Goal: Task Accomplishment & Management: Use online tool/utility

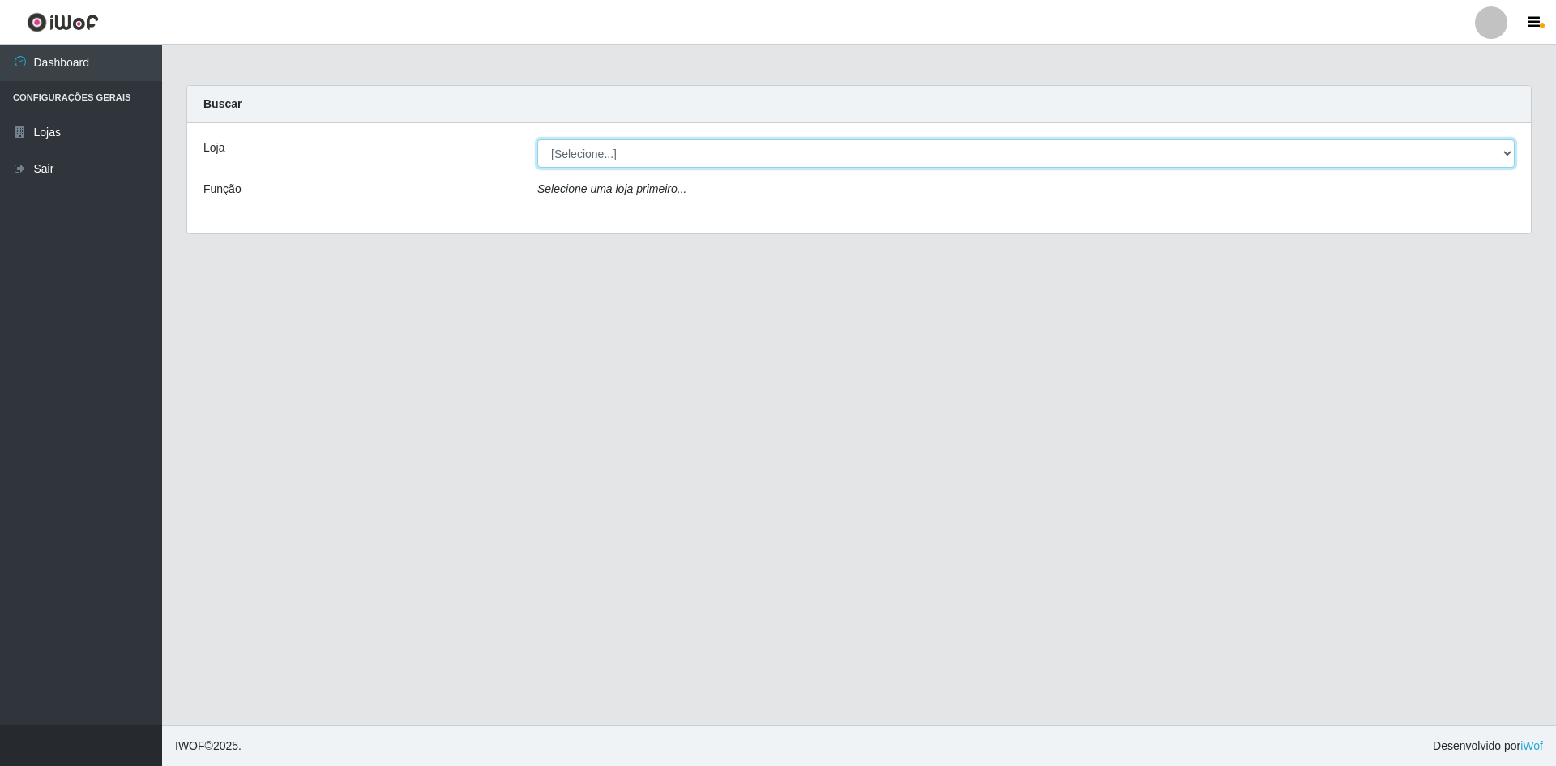
click at [673, 145] on select "[Selecione...] Hiper Queiroz - [GEOGRAPHIC_DATA] [GEOGRAPHIC_DATA] [GEOGRAPHIC_…" at bounding box center [1025, 153] width 977 height 28
select select "517"
click at [537, 139] on select "[Selecione...] Hiper Queiroz - [GEOGRAPHIC_DATA] [GEOGRAPHIC_DATA] [GEOGRAPHIC_…" at bounding box center [1025, 153] width 977 height 28
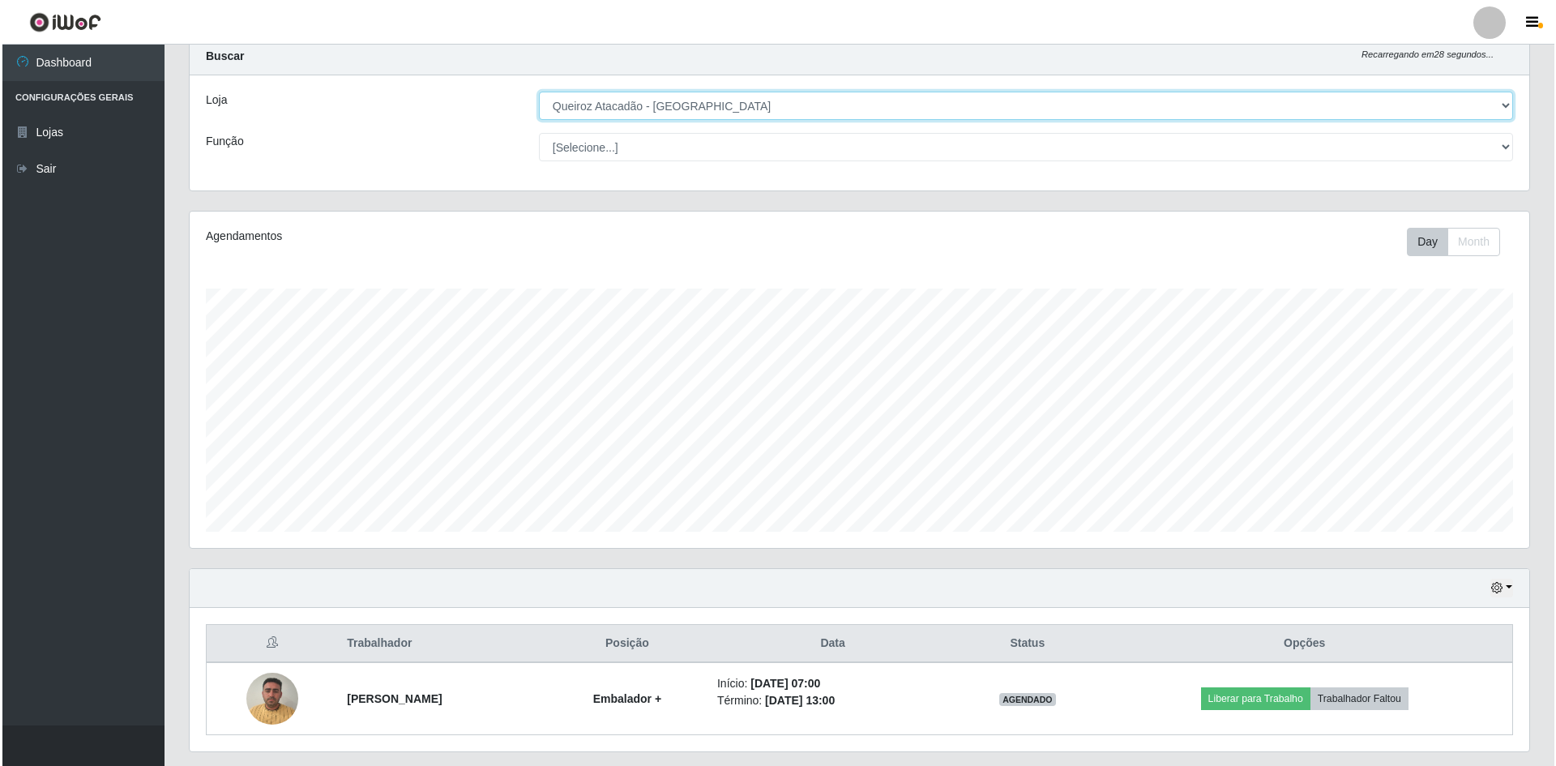
scroll to position [94, 0]
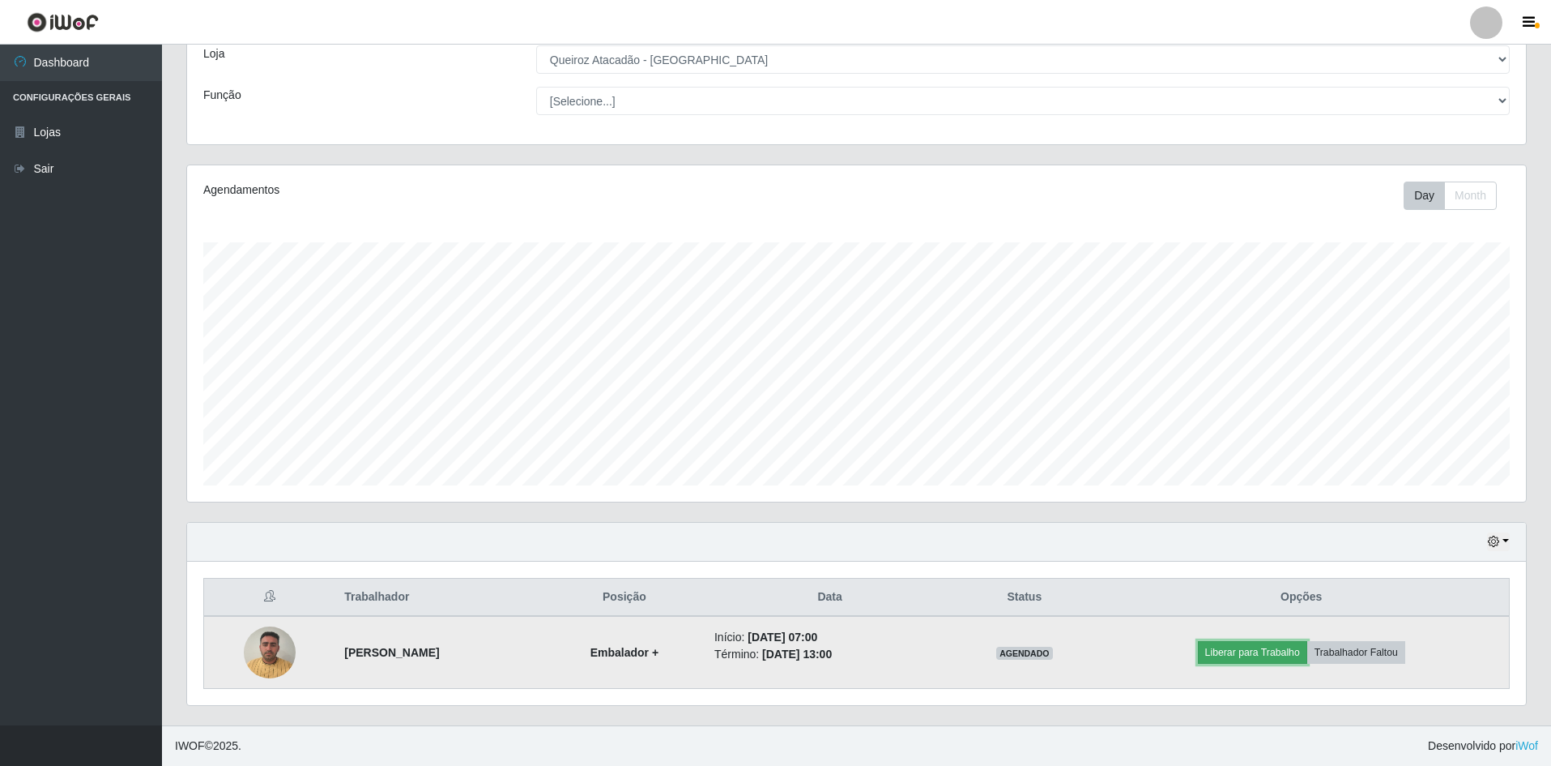
click at [1271, 657] on button "Liberar para Trabalho" at bounding box center [1252, 652] width 109 height 23
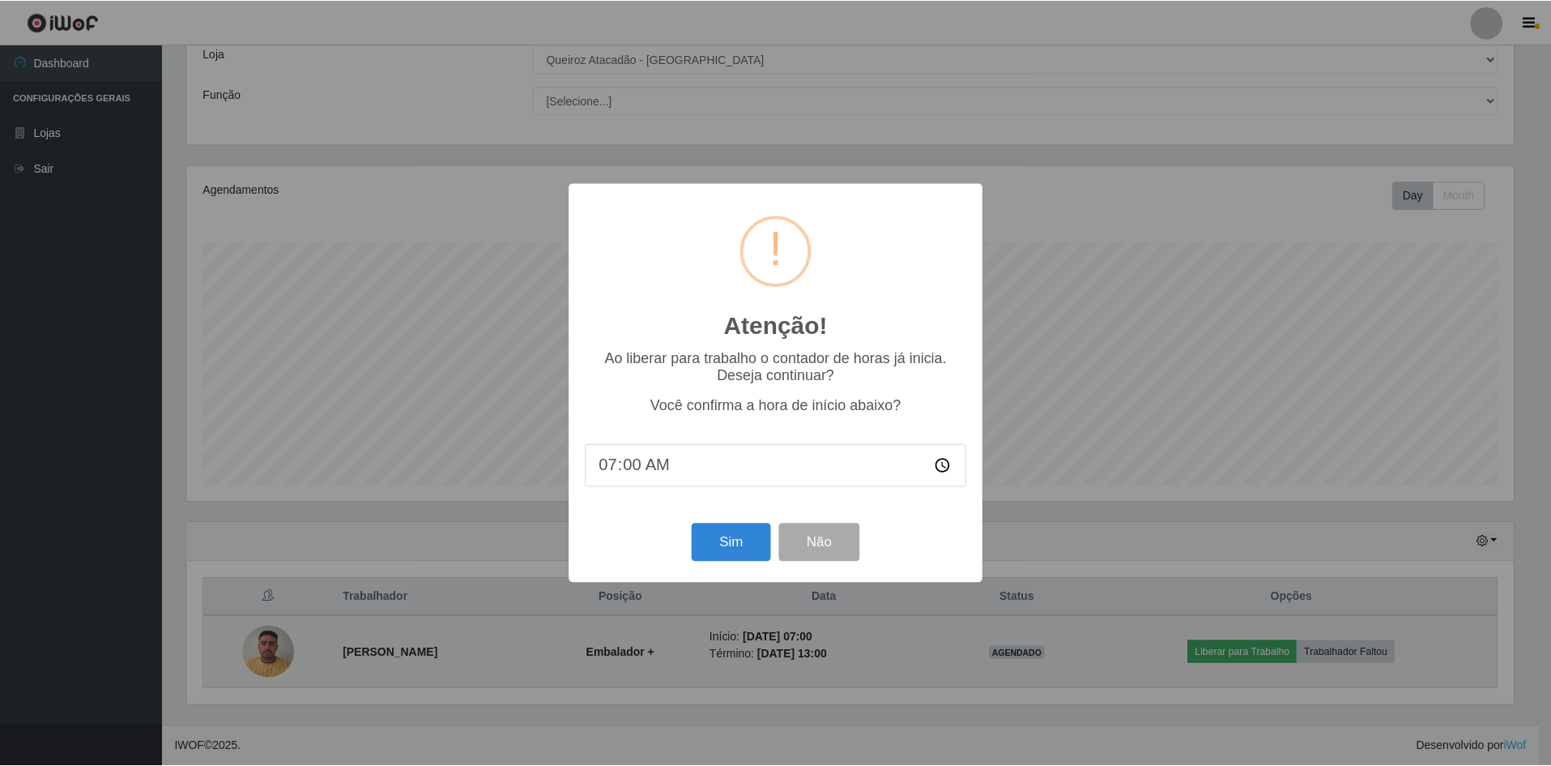
scroll to position [336, 1331]
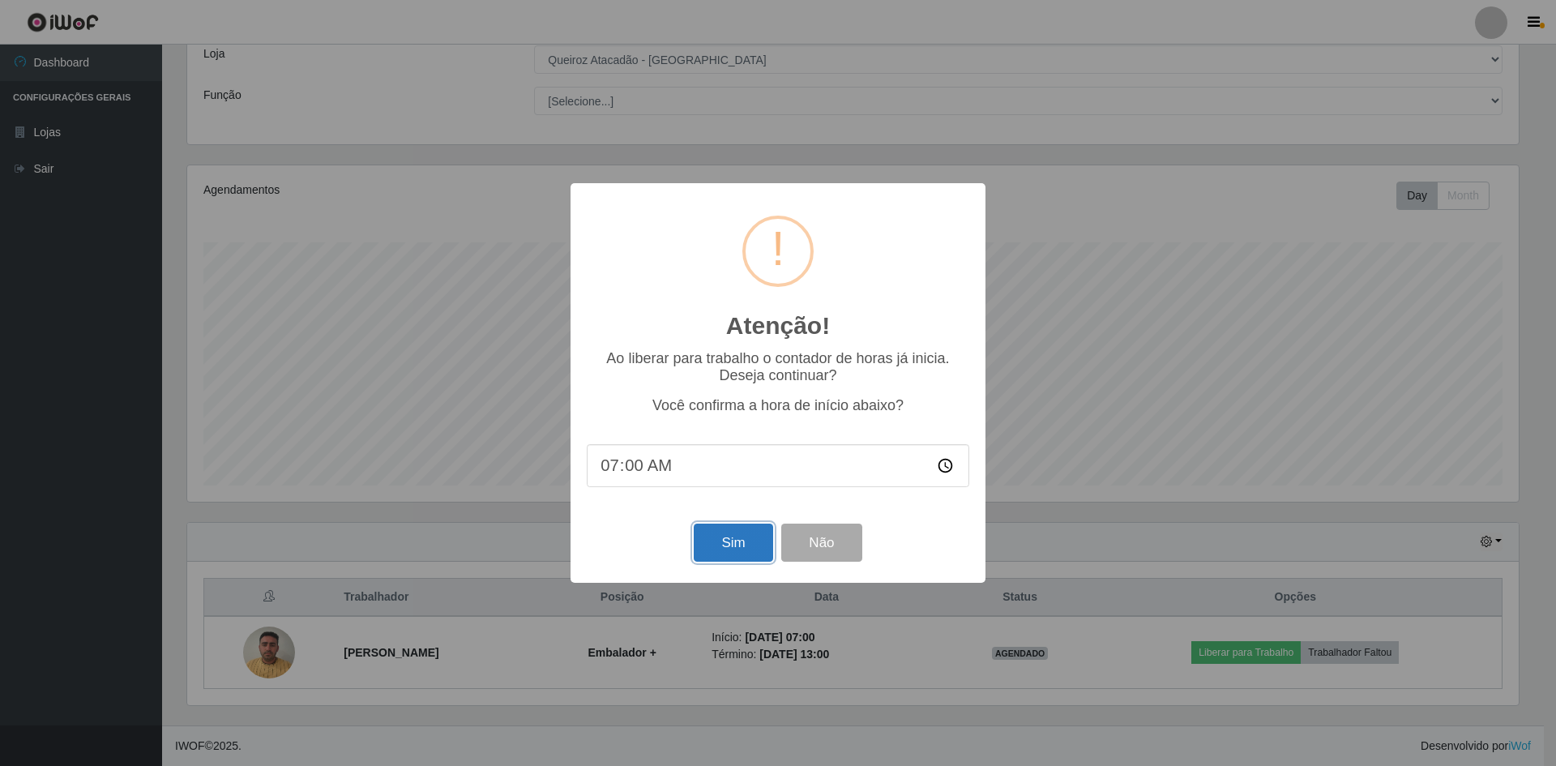
click at [750, 540] on button "Sim" at bounding box center [733, 542] width 79 height 38
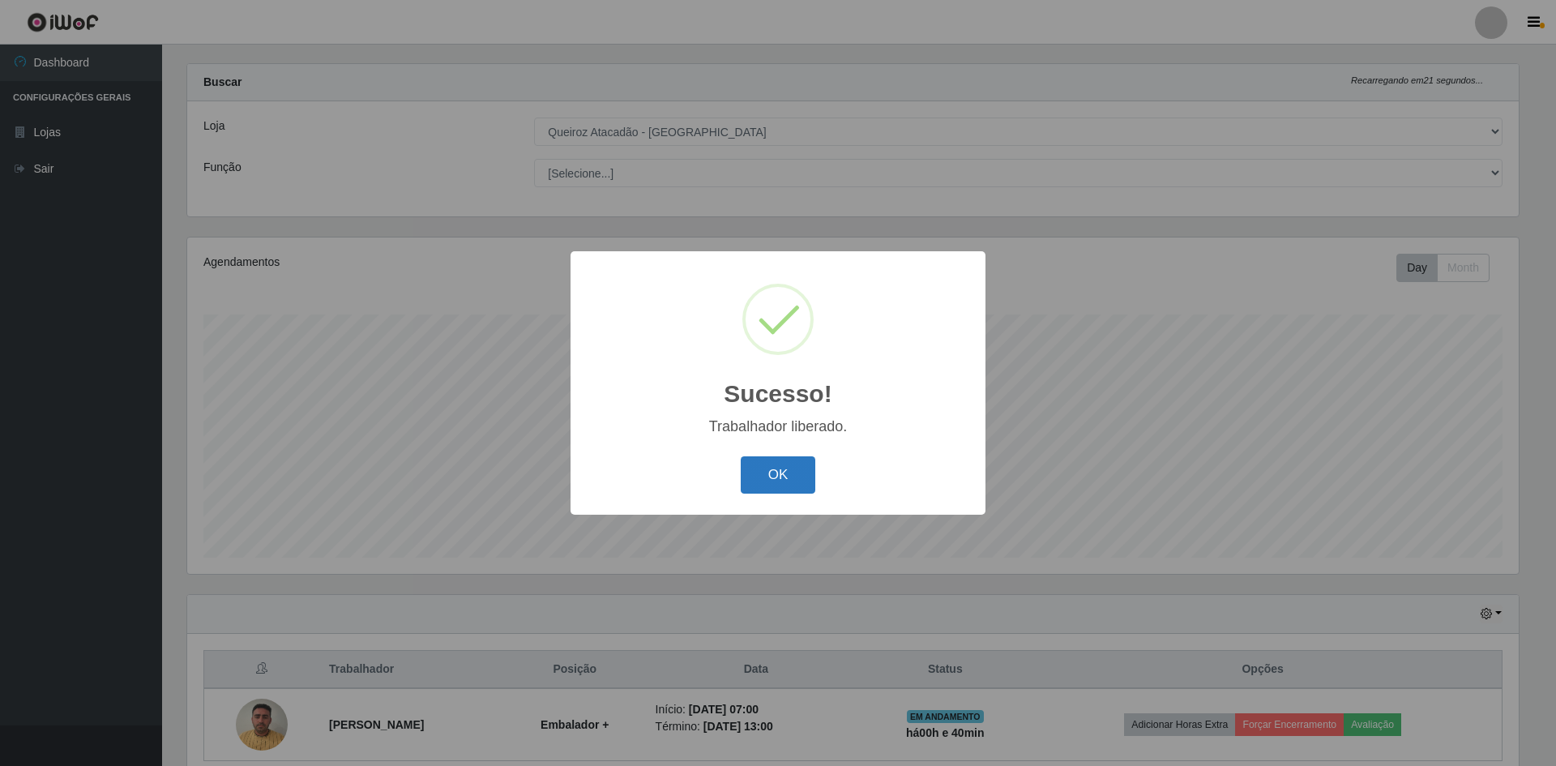
click at [774, 480] on button "OK" at bounding box center [777, 475] width 75 height 38
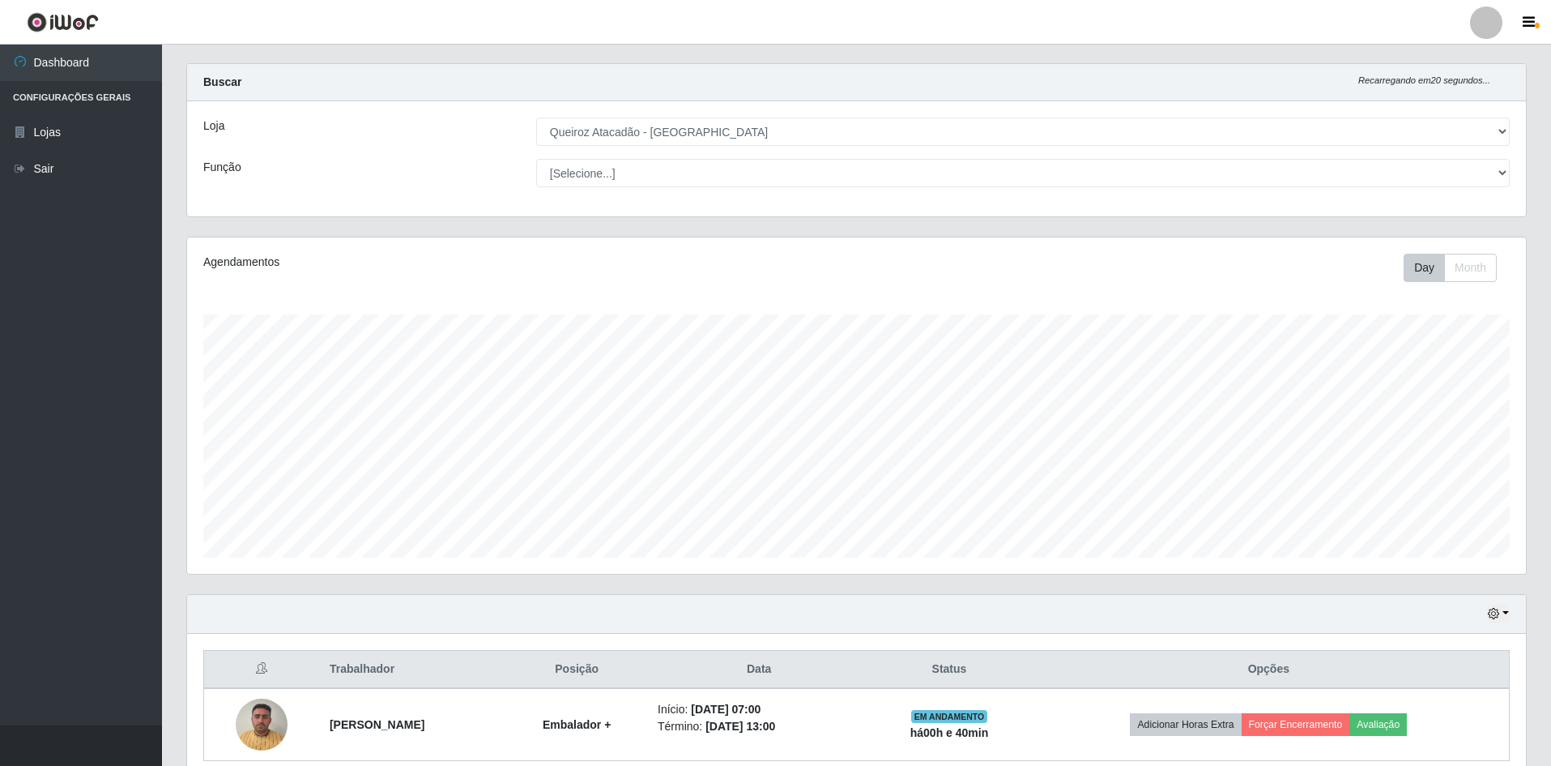
scroll to position [94, 0]
